Goal: Transaction & Acquisition: Purchase product/service

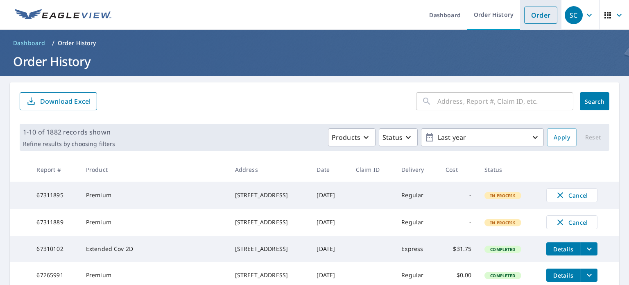
click at [537, 19] on link "Order" at bounding box center [540, 15] width 33 height 17
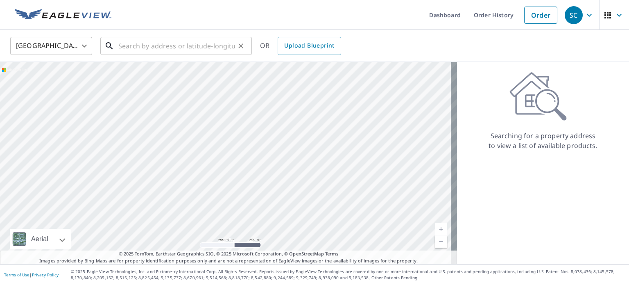
click at [136, 46] on input "text" at bounding box center [176, 45] width 117 height 23
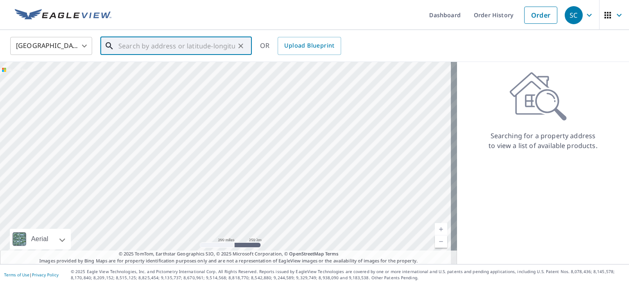
paste input "[STREET_ADDRESS][US_STATE]"
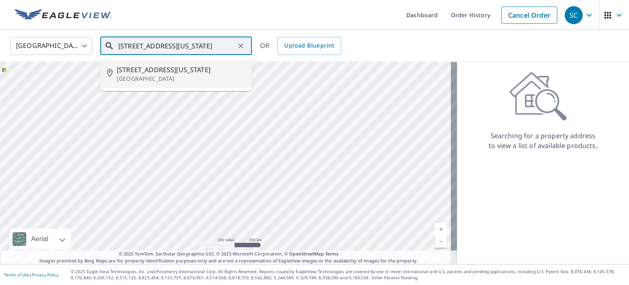
click at [145, 67] on span "[STREET_ADDRESS][US_STATE]" at bounding box center [181, 70] width 129 height 10
type input "[STREET_ADDRESS][US_STATE]"
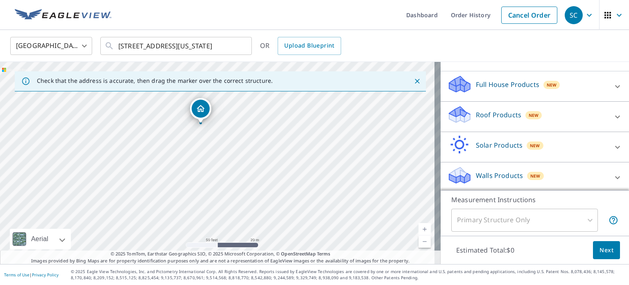
scroll to position [87, 0]
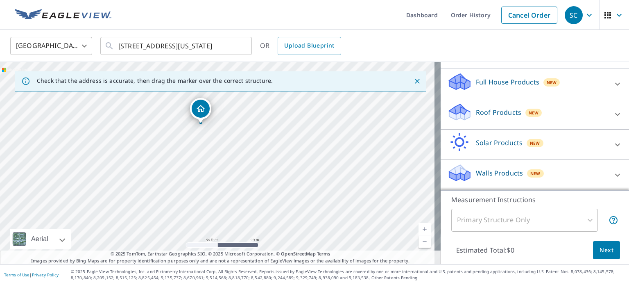
click at [482, 88] on div "Full House Products New" at bounding box center [527, 83] width 161 height 23
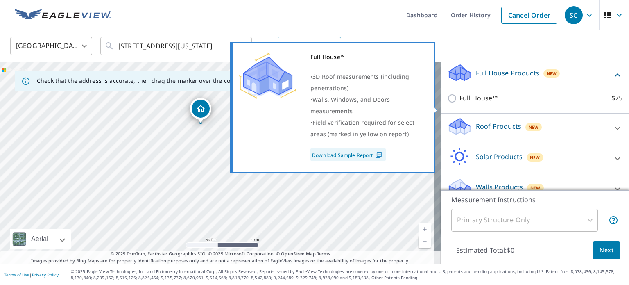
click at [447, 103] on input "Full House™ $75" at bounding box center [453, 98] width 12 height 10
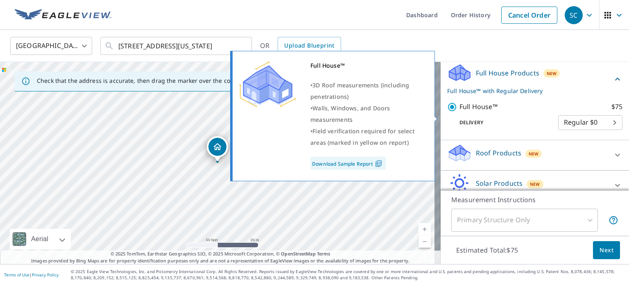
click at [452, 112] on input "Full House™ $75" at bounding box center [453, 107] width 12 height 10
checkbox input "false"
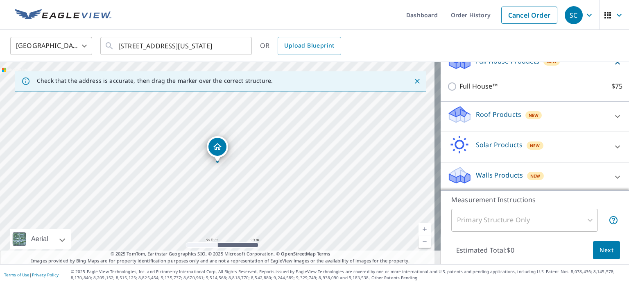
scroll to position [110, 0]
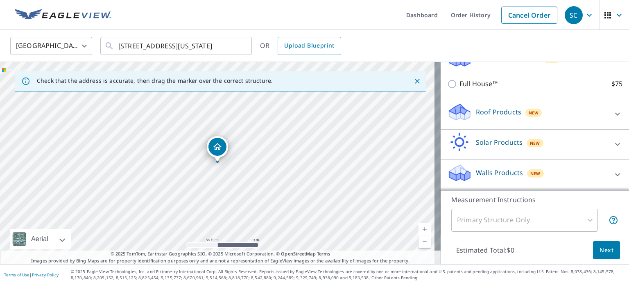
click at [526, 108] on div "New" at bounding box center [534, 112] width 17 height 10
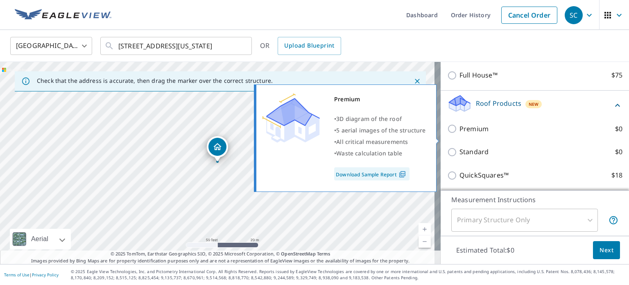
click at [447, 134] on input "Premium $0" at bounding box center [453, 129] width 12 height 10
checkbox input "true"
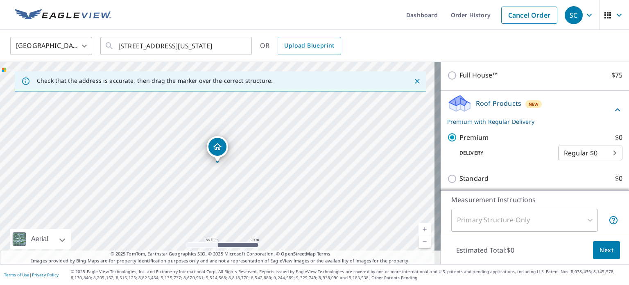
click at [593, 250] on button "Next" at bounding box center [606, 250] width 27 height 18
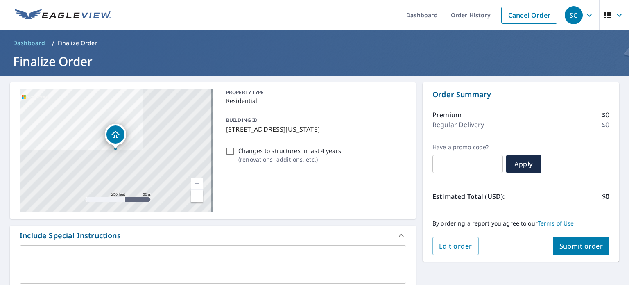
click at [576, 246] on span "Submit order" at bounding box center [582, 245] width 44 height 9
checkbox input "true"
